Goal: Information Seeking & Learning: Understand process/instructions

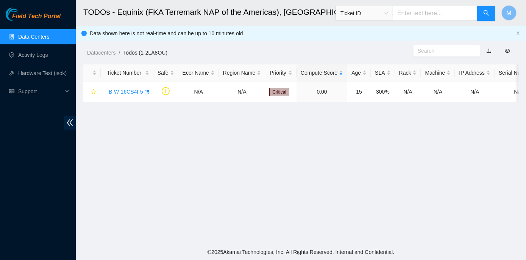
scroll to position [186, 0]
click at [110, 92] on link "B-W-16CS4F5" at bounding box center [126, 92] width 34 height 6
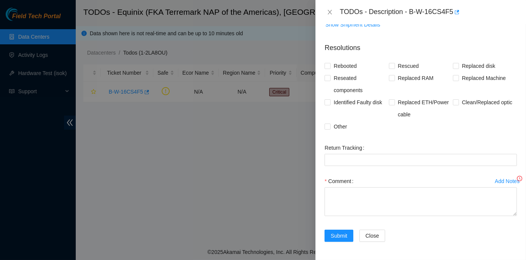
scroll to position [175, 0]
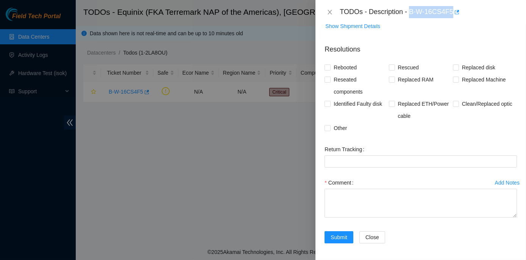
drag, startPoint x: 411, startPoint y: 10, endPoint x: 451, endPoint y: 14, distance: 40.7
click at [451, 14] on div "TODOs - Description - B-W-16CS4F5" at bounding box center [428, 12] width 177 height 12
copy div "B-W-16CS4F5"
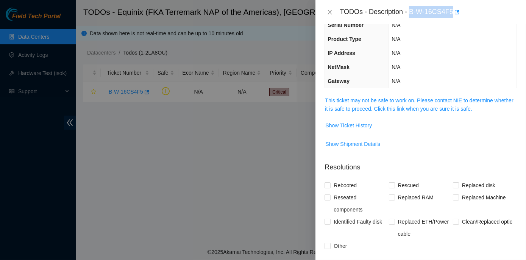
scroll to position [0, 0]
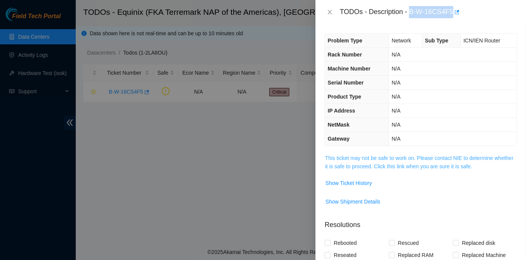
click at [401, 156] on link "This ticket may not be safe to work on. Please contact NIE to determine whether…" at bounding box center [419, 162] width 188 height 14
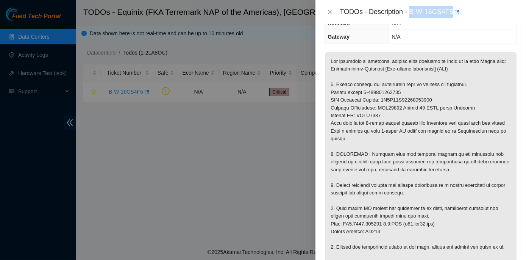
scroll to position [103, 0]
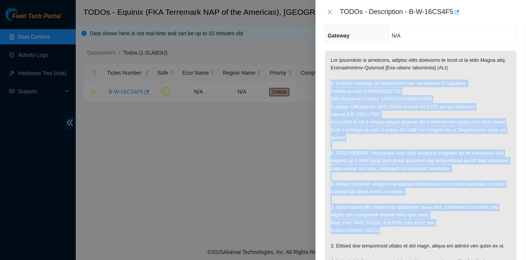
drag, startPoint x: 329, startPoint y: 89, endPoint x: 419, endPoint y: 235, distance: 171.4
click at [419, 235] on p at bounding box center [421, 184] width 192 height 267
copy p "1. Please receive the replacement unit in shipping and receiving. Inbound ticke…"
